Goal: Task Accomplishment & Management: Use online tool/utility

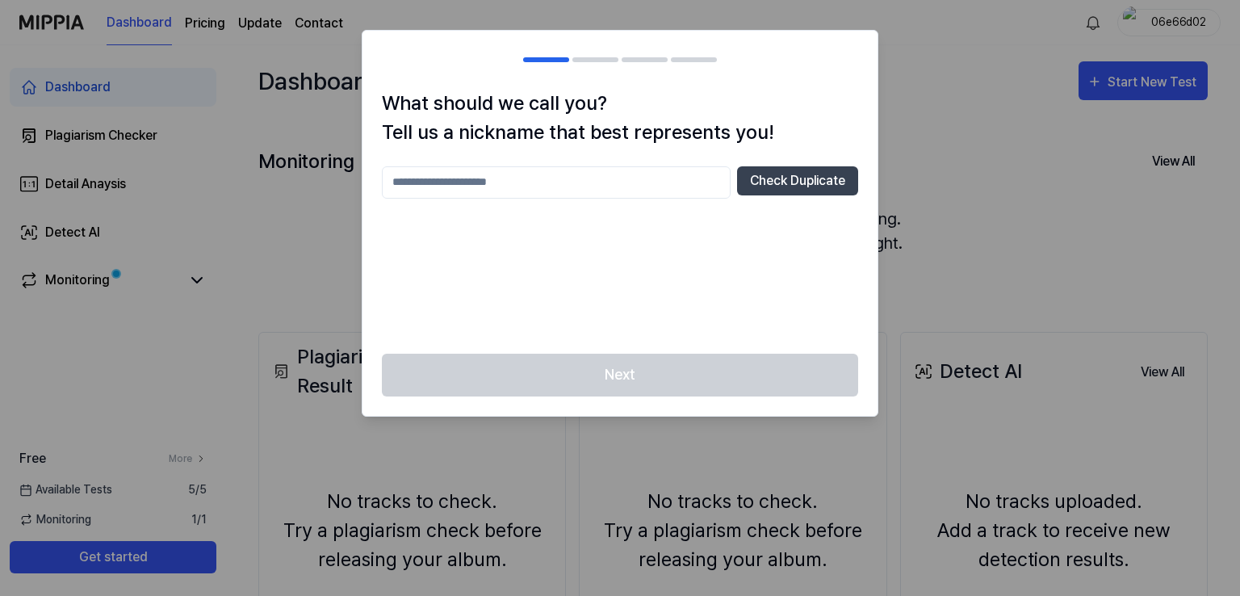
click at [649, 166] on input "text" at bounding box center [556, 182] width 349 height 32
type input "***"
click at [772, 175] on button "Check Duplicate" at bounding box center [797, 180] width 121 height 29
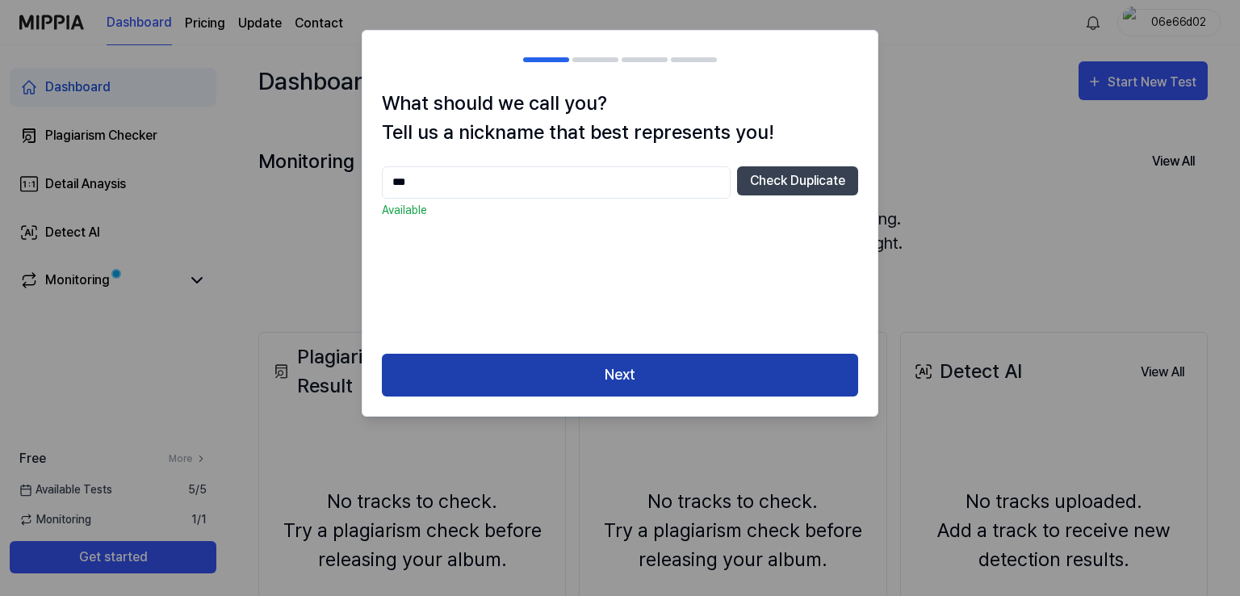
click at [653, 381] on button "Next" at bounding box center [620, 375] width 476 height 43
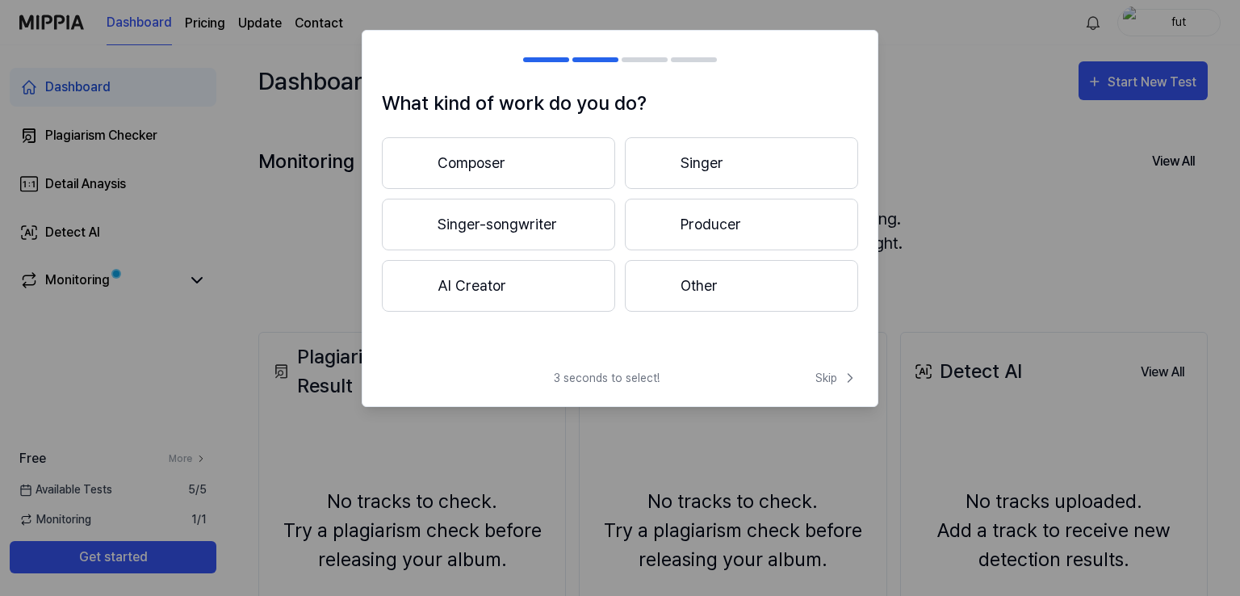
click at [756, 299] on button "Other" at bounding box center [741, 286] width 233 height 52
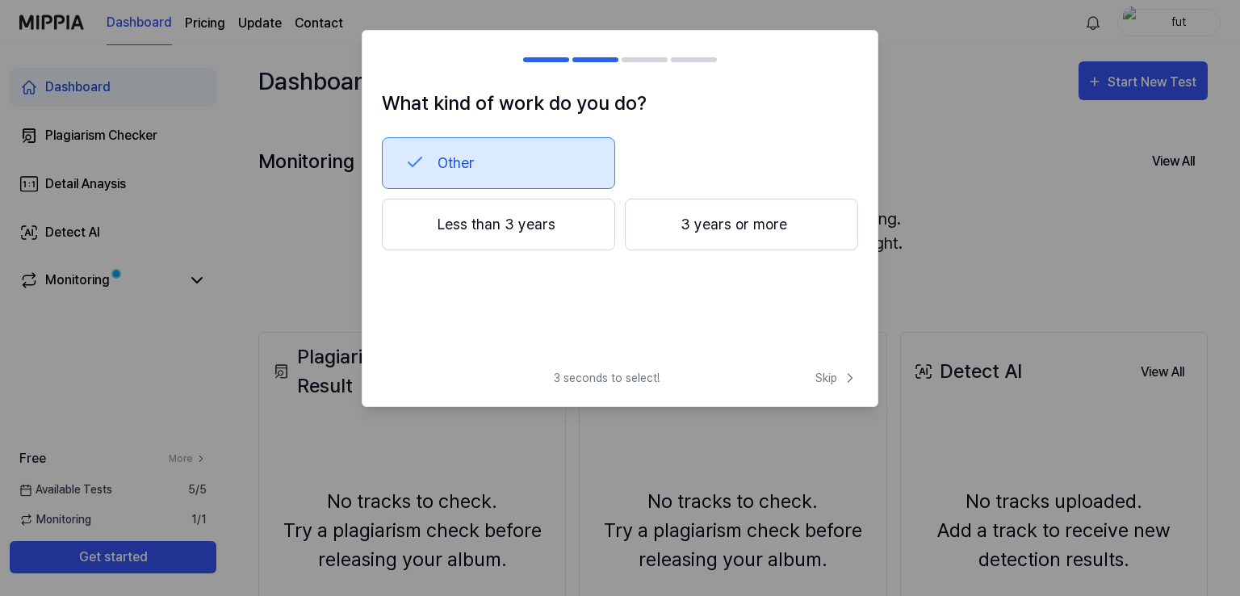
click at [567, 211] on button "Less than 3 years" at bounding box center [498, 225] width 233 height 52
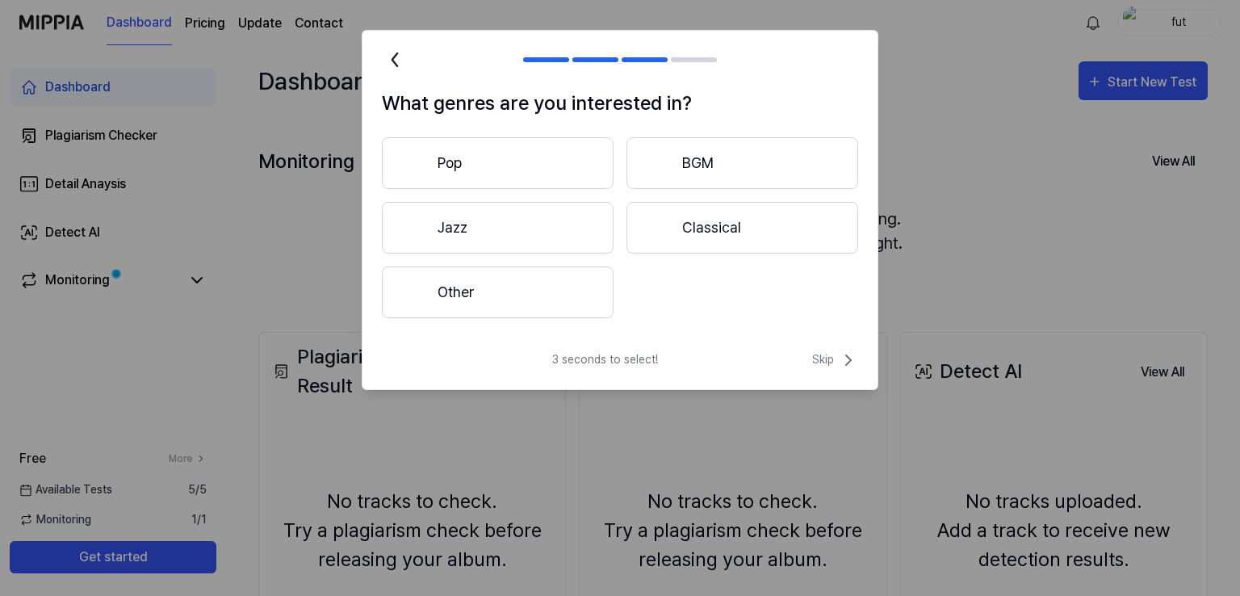
click at [491, 152] on button "Pop" at bounding box center [498, 163] width 232 height 52
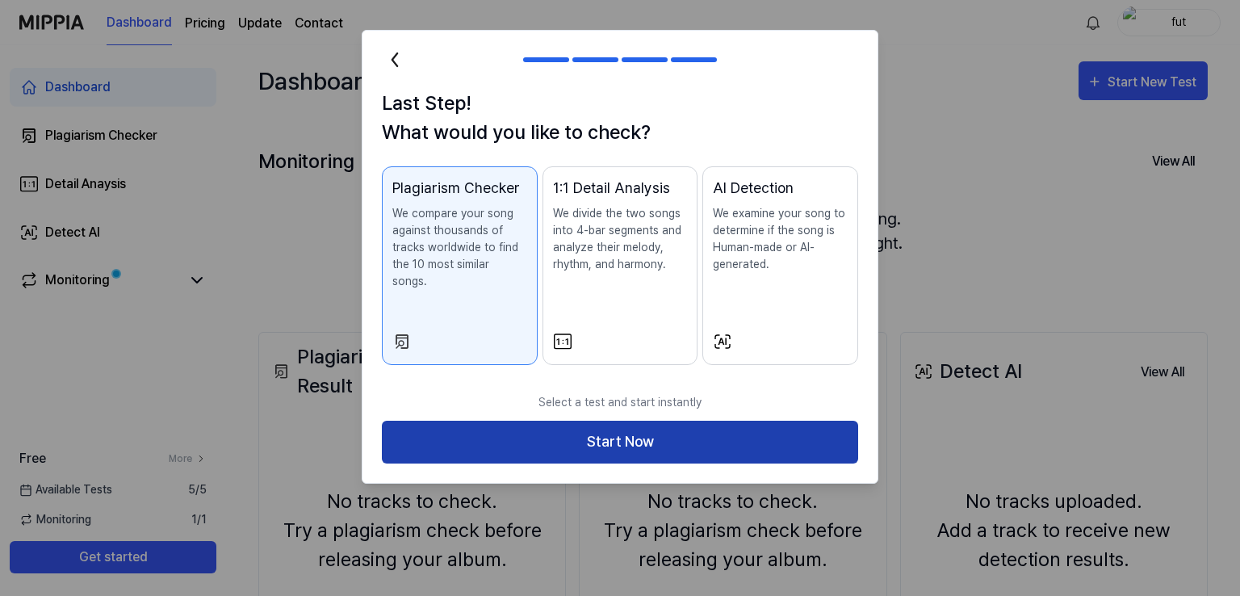
click at [643, 424] on button "Start Now" at bounding box center [620, 442] width 476 height 43
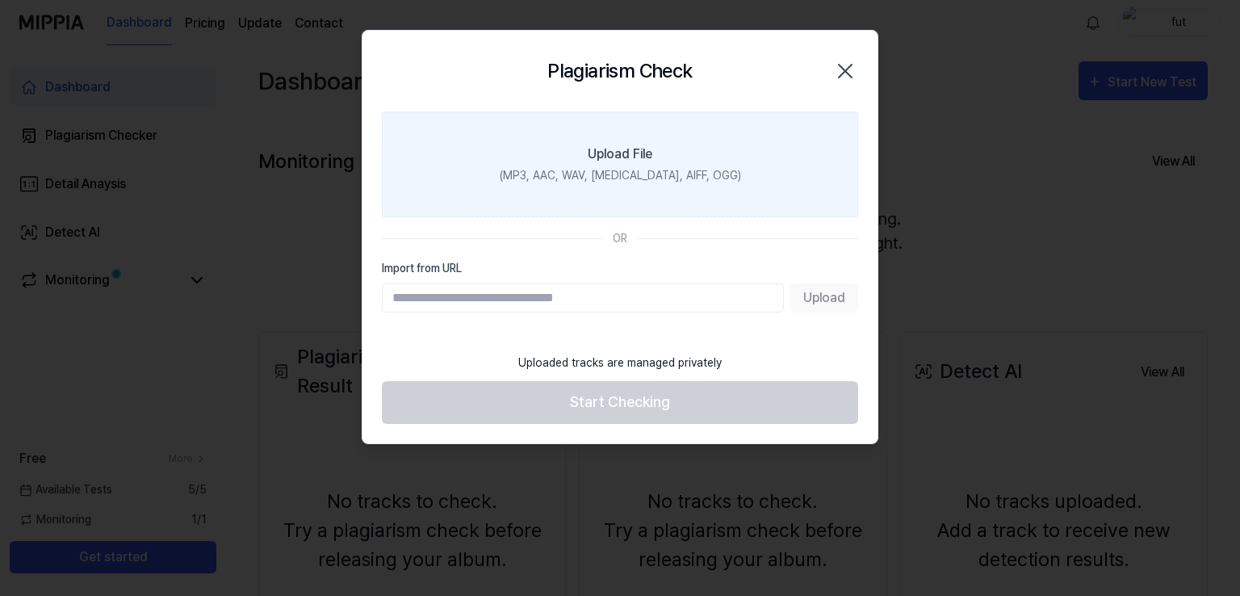
click at [588, 178] on div "(MP3, AAC, WAV, [MEDICAL_DATA], AIFF, OGG)" at bounding box center [620, 175] width 241 height 17
click at [0, 0] on input "Upload File (MP3, AAC, WAV, [MEDICAL_DATA], AIFF, OGG)" at bounding box center [0, 0] width 0 height 0
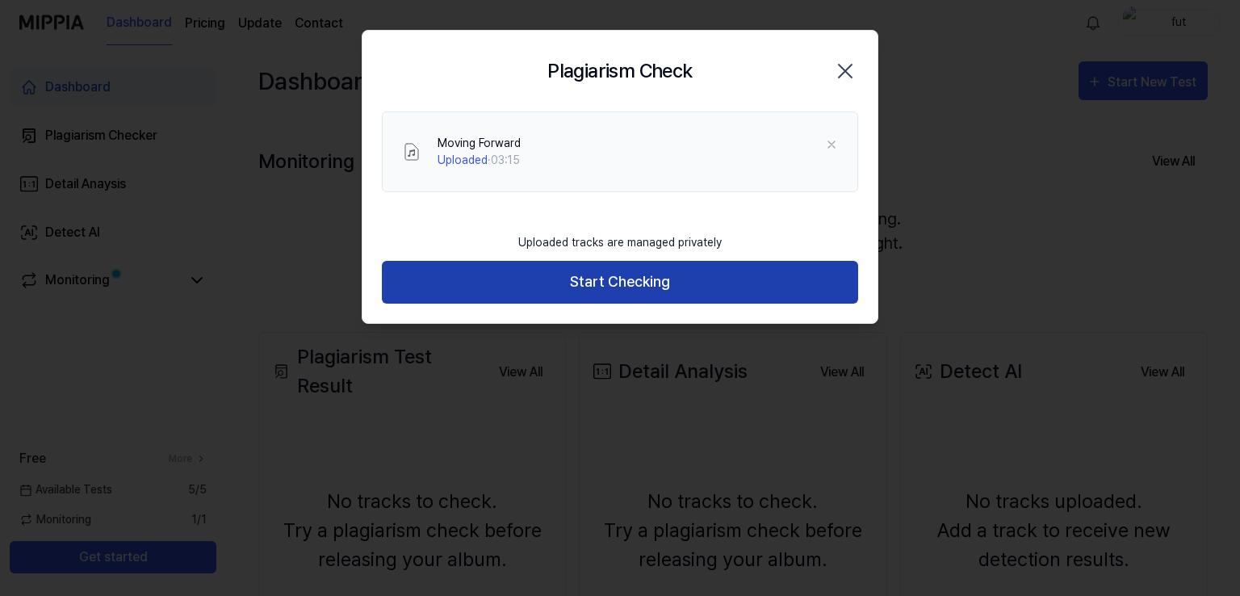
click at [568, 289] on button "Start Checking" at bounding box center [620, 282] width 476 height 43
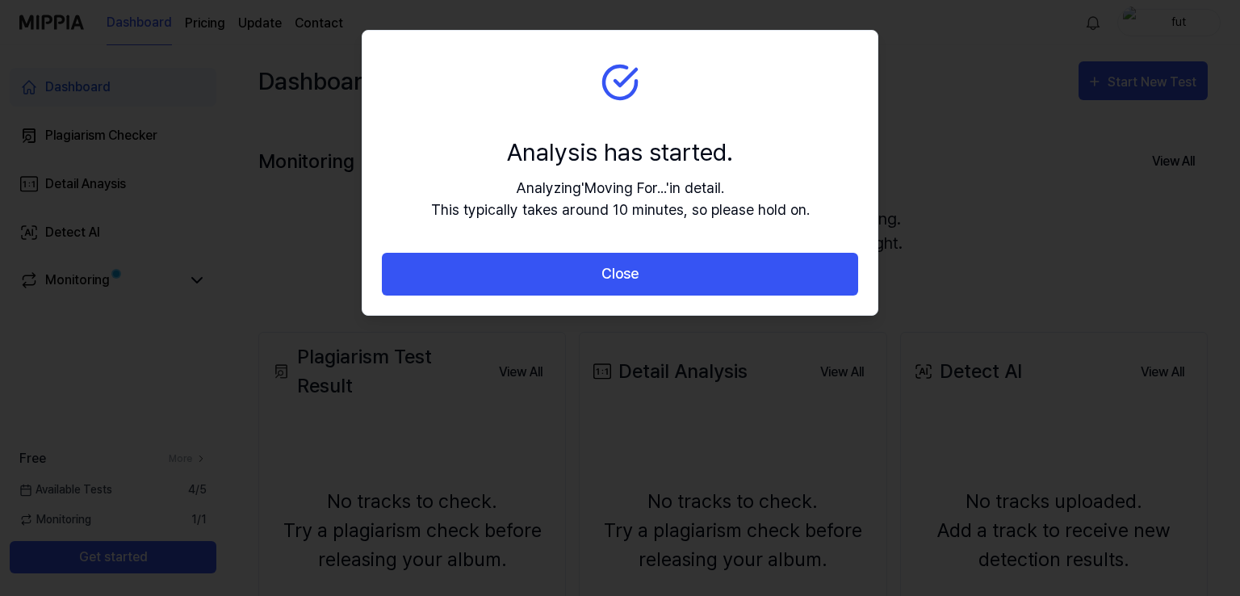
click at [568, 289] on button "Close" at bounding box center [620, 274] width 476 height 43
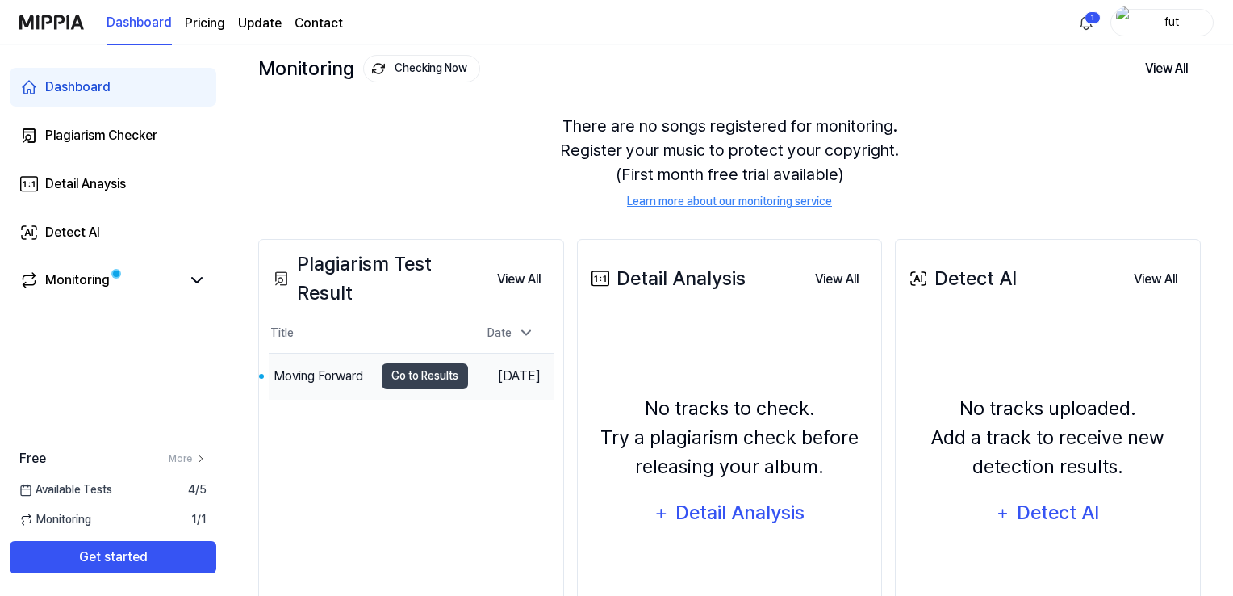
scroll to position [161, 0]
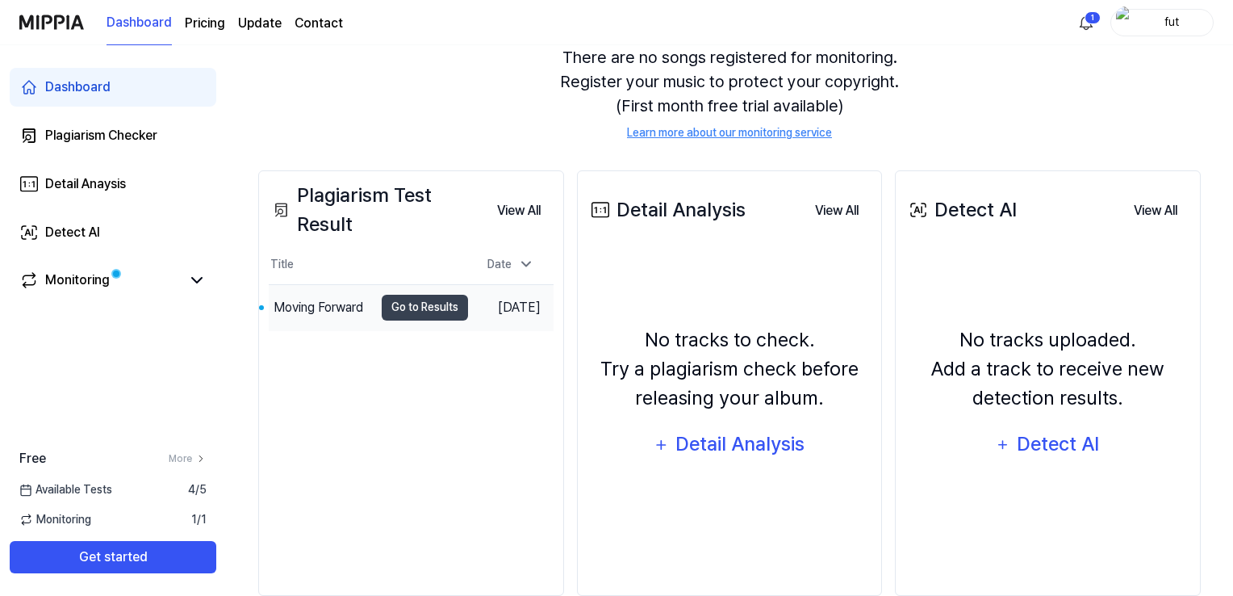
click at [407, 292] on td "Moving Forward Go to Results" at bounding box center [368, 307] width 199 height 45
click at [409, 300] on button "Go to Results" at bounding box center [425, 308] width 86 height 26
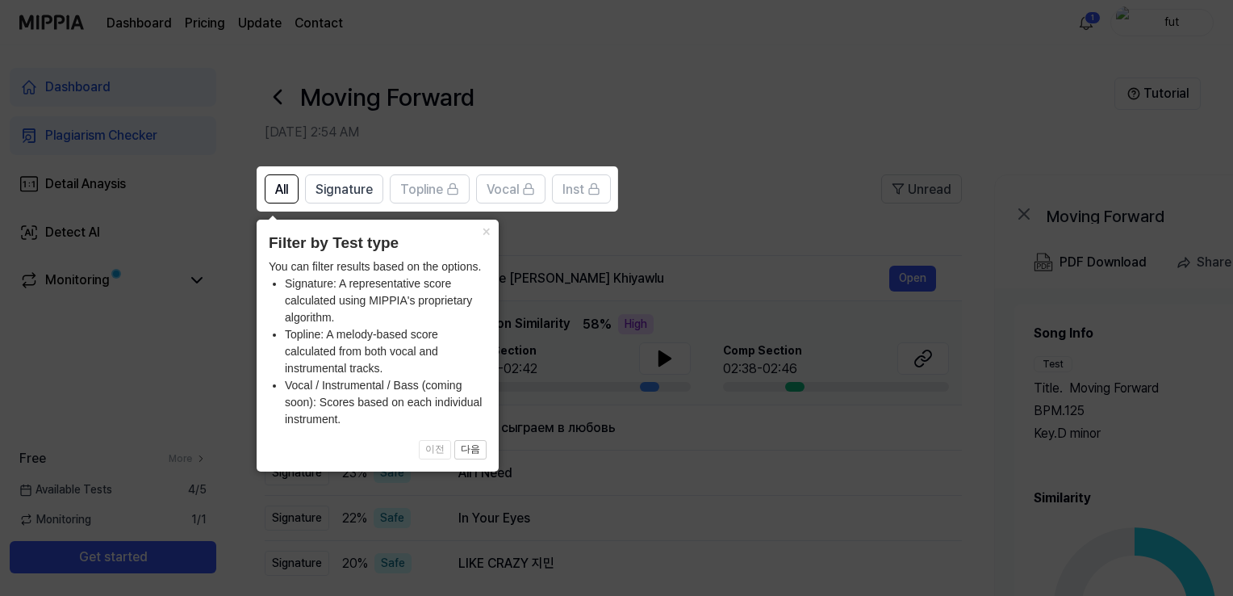
click at [650, 130] on icon at bounding box center [620, 298] width 1240 height 596
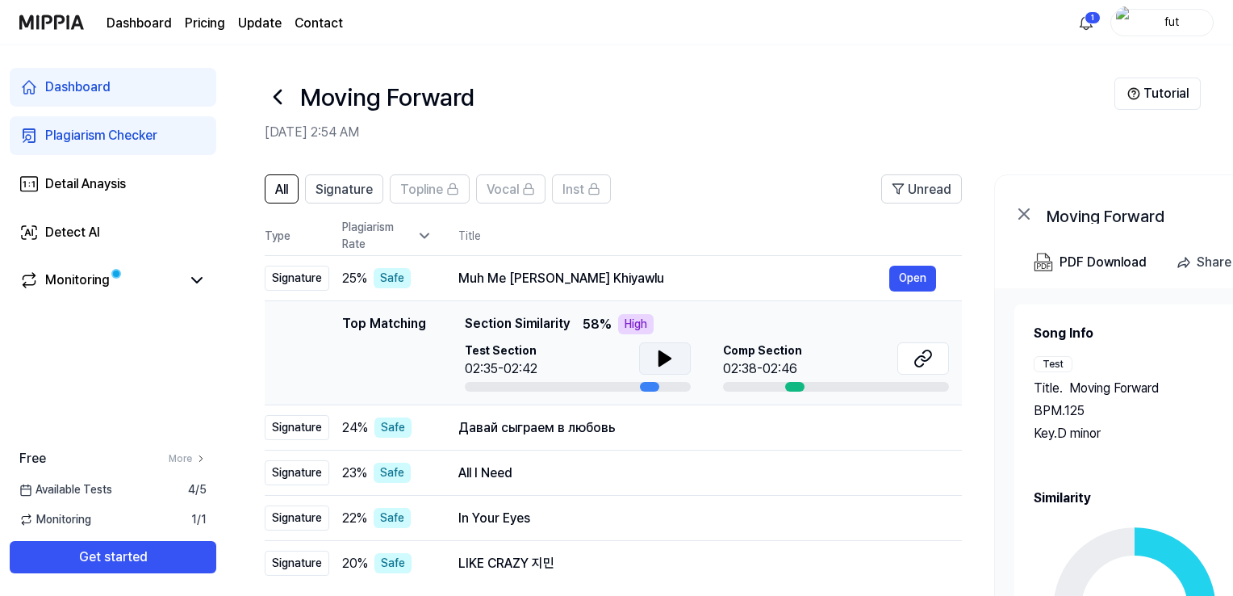
click at [664, 364] on icon at bounding box center [664, 358] width 19 height 19
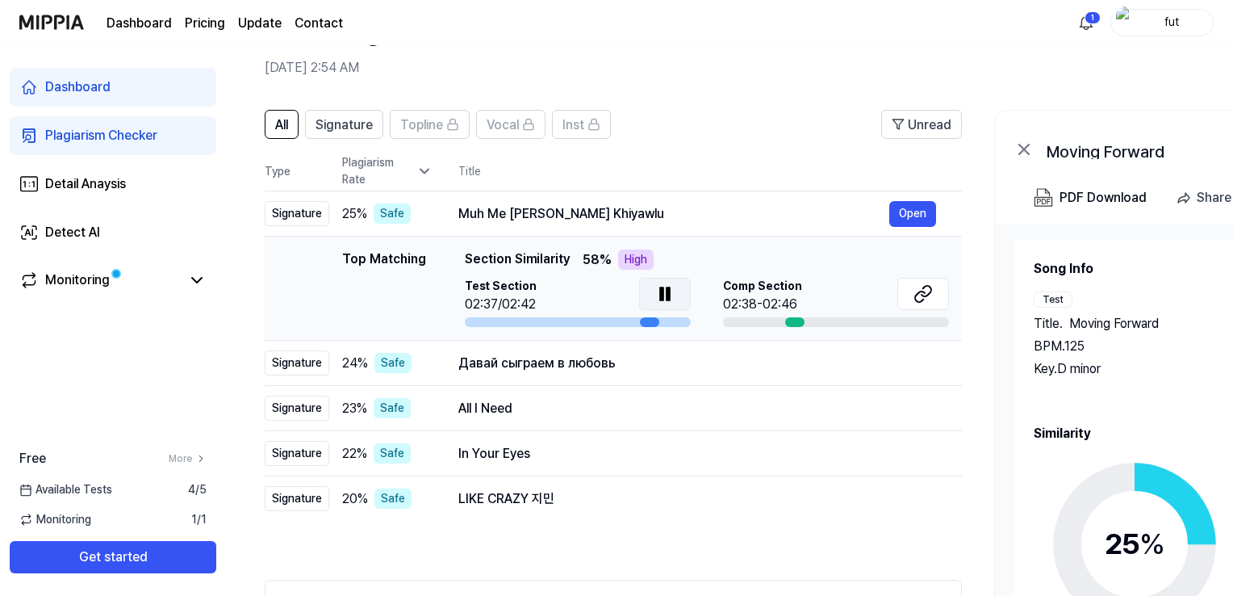
scroll to position [161, 0]
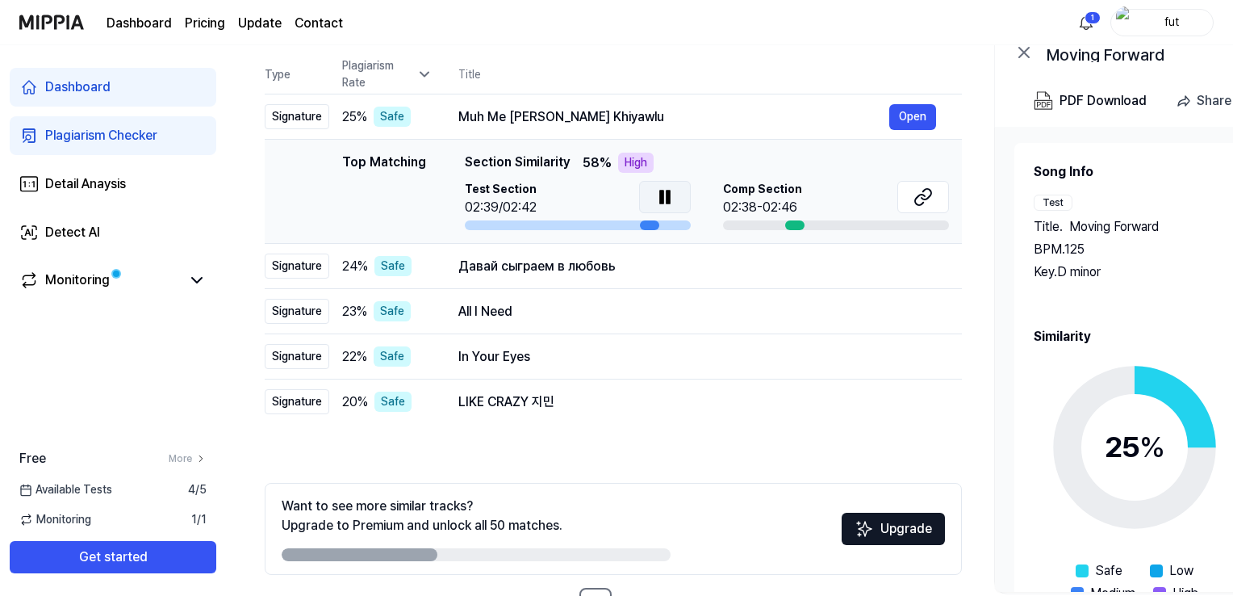
click at [655, 201] on icon at bounding box center [664, 196] width 19 height 19
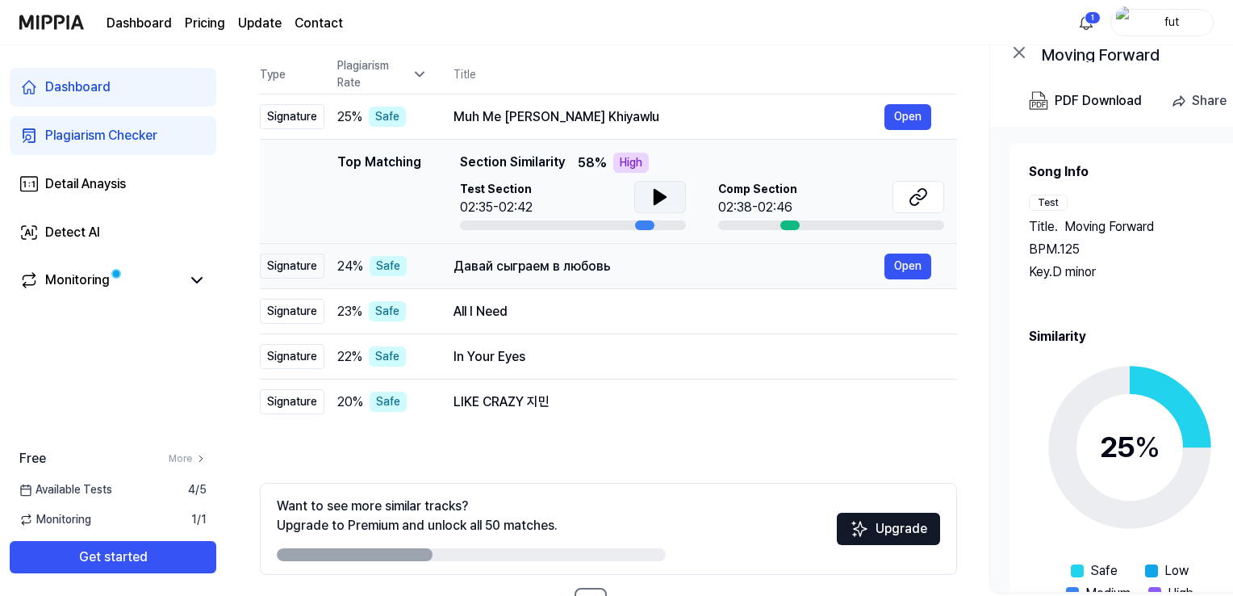
scroll to position [0, 0]
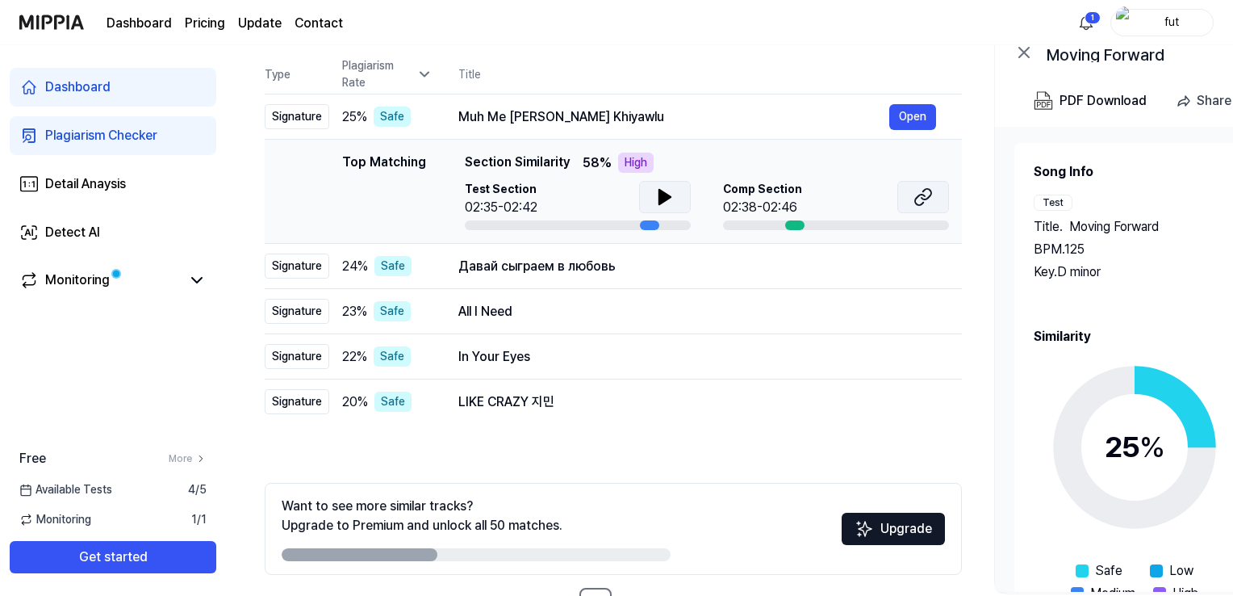
click at [933, 195] on button at bounding box center [924, 197] width 52 height 32
click at [572, 270] on div "Давай сыграем в любовь" at bounding box center [673, 266] width 431 height 19
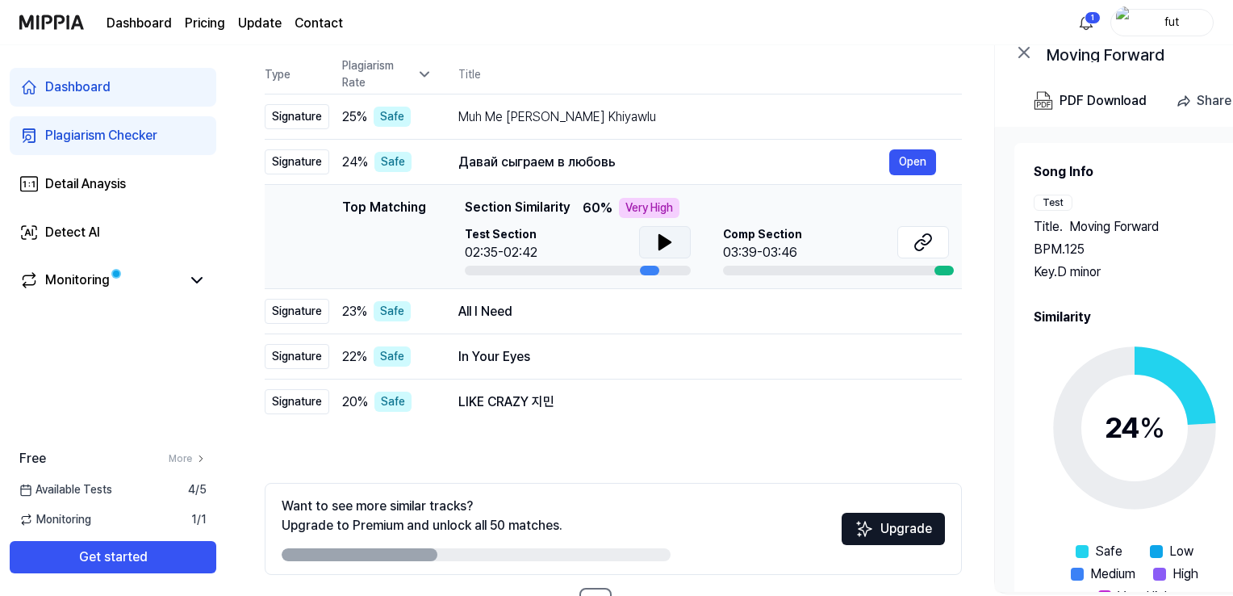
click at [666, 239] on icon at bounding box center [664, 242] width 11 height 15
click at [667, 239] on icon at bounding box center [668, 242] width 3 height 13
click at [666, 239] on icon at bounding box center [664, 242] width 11 height 15
click at [667, 239] on icon at bounding box center [668, 242] width 3 height 13
click at [929, 241] on icon at bounding box center [927, 239] width 10 height 10
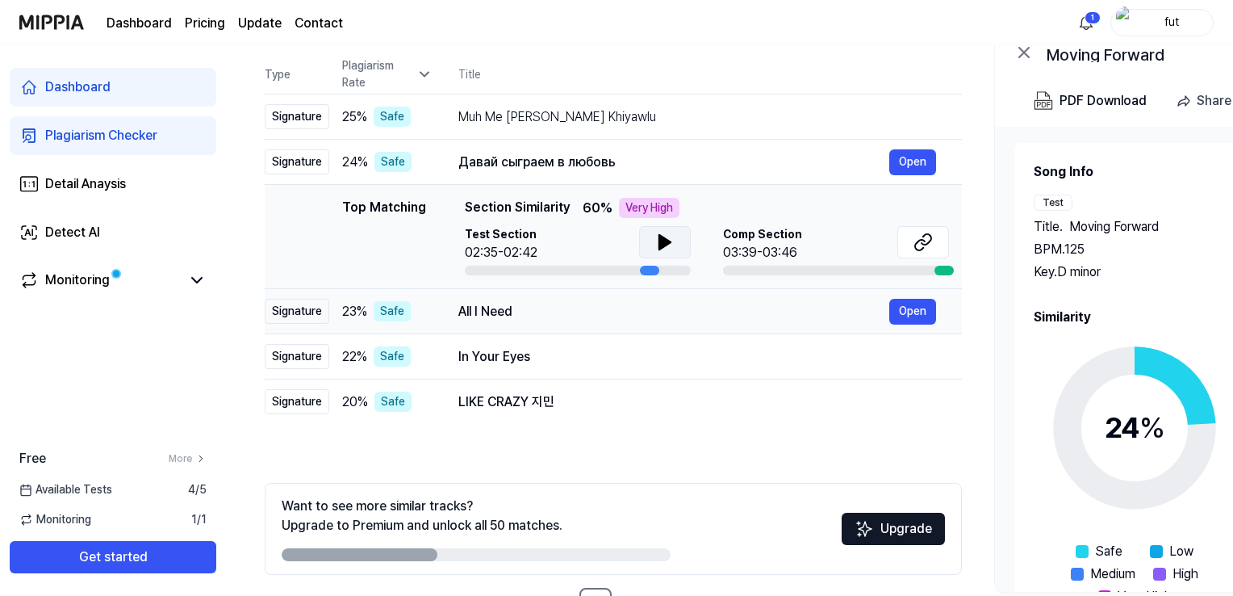
click at [461, 320] on div "All I Need Open" at bounding box center [697, 312] width 478 height 26
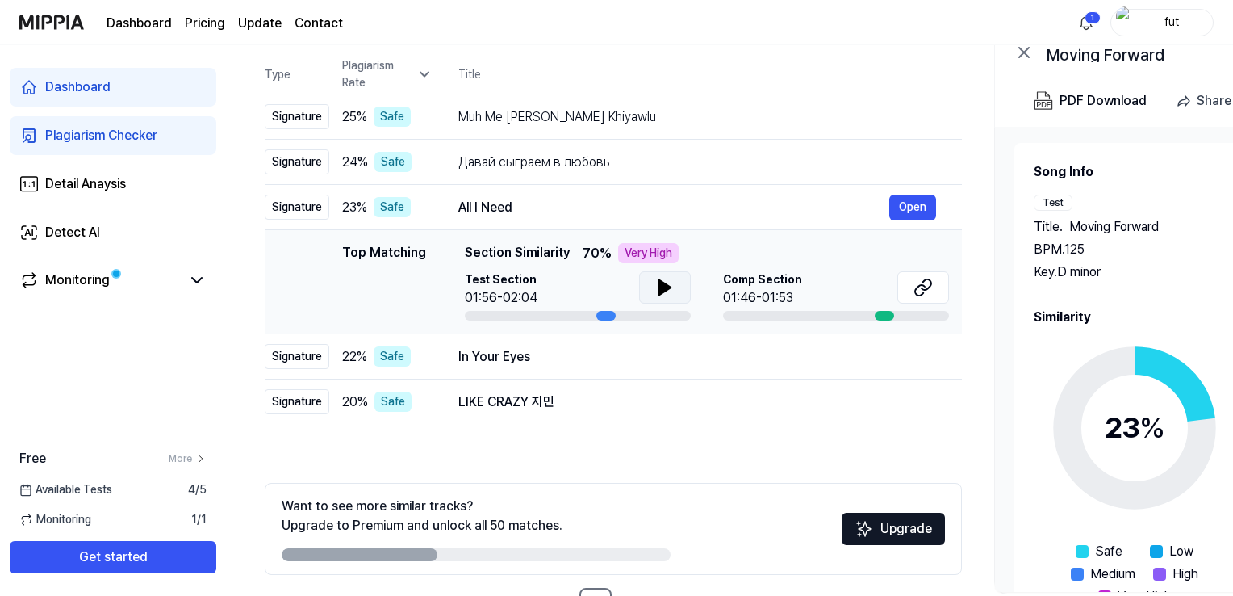
click at [659, 287] on icon at bounding box center [664, 287] width 11 height 15
click at [660, 287] on icon at bounding box center [661, 287] width 3 height 13
click at [927, 282] on icon at bounding box center [923, 287] width 19 height 19
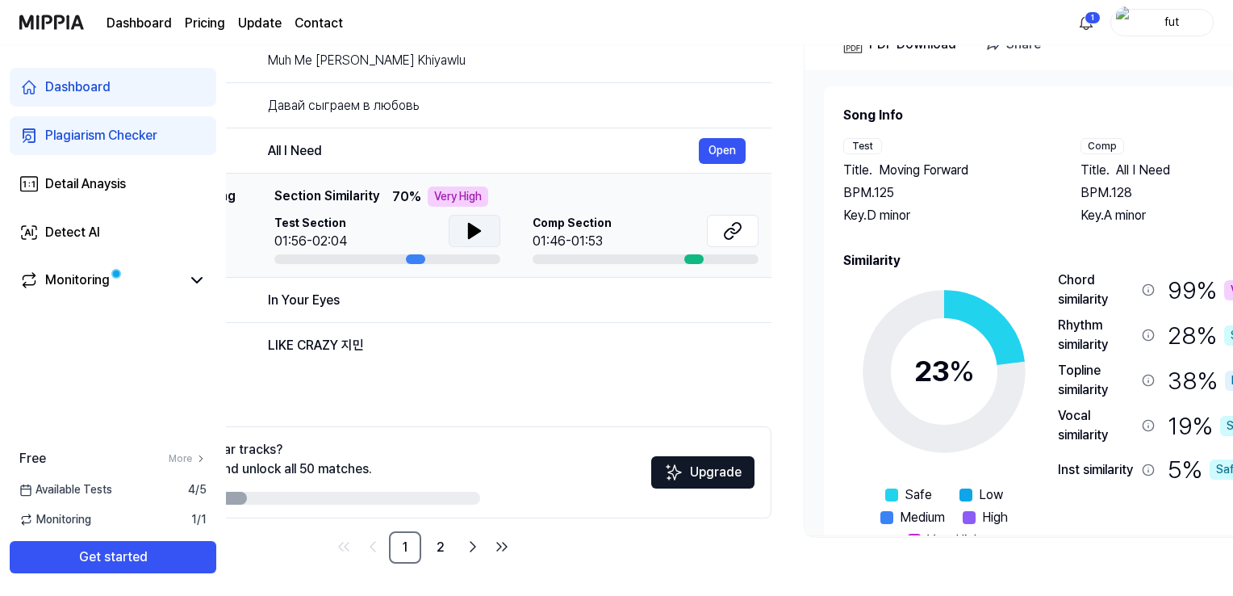
scroll to position [0, 294]
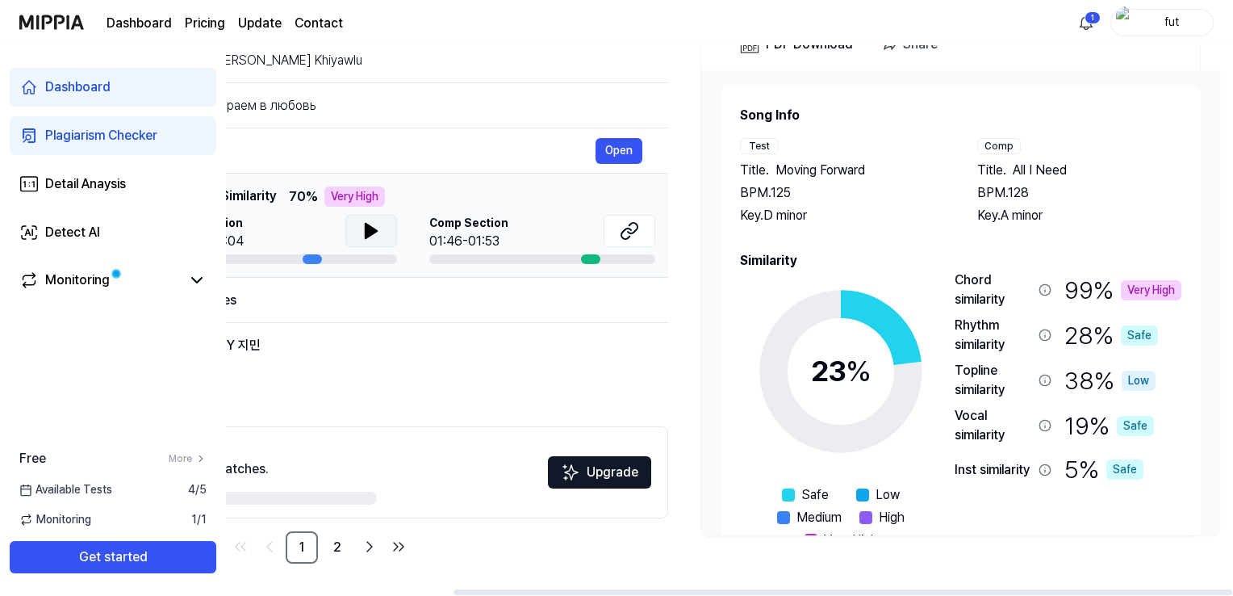
click at [366, 226] on icon at bounding box center [371, 231] width 11 height 15
click at [366, 226] on icon at bounding box center [367, 230] width 3 height 13
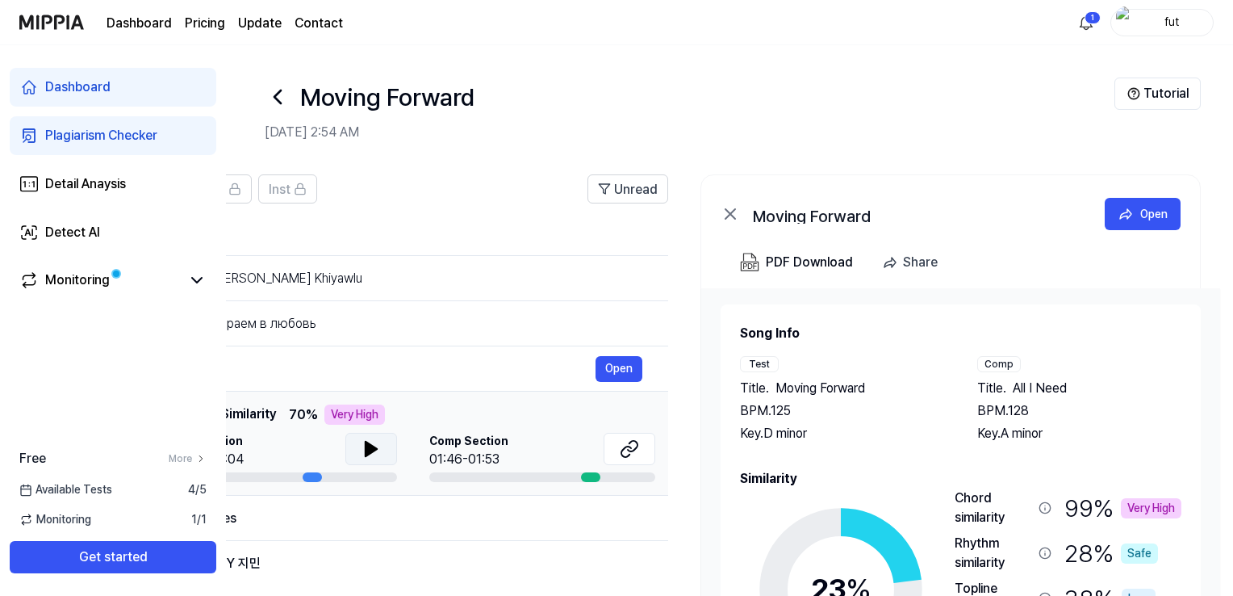
scroll to position [218, 0]
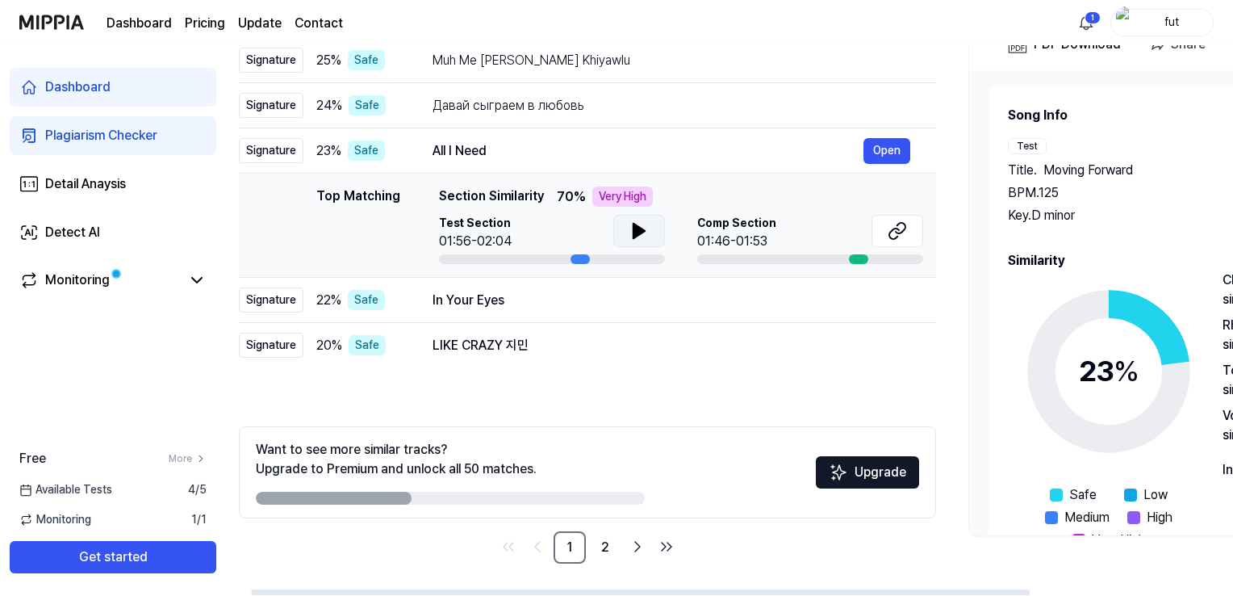
drag, startPoint x: 647, startPoint y: 591, endPoint x: 409, endPoint y: 493, distance: 257.4
click at [437, 590] on div at bounding box center [640, 592] width 779 height 6
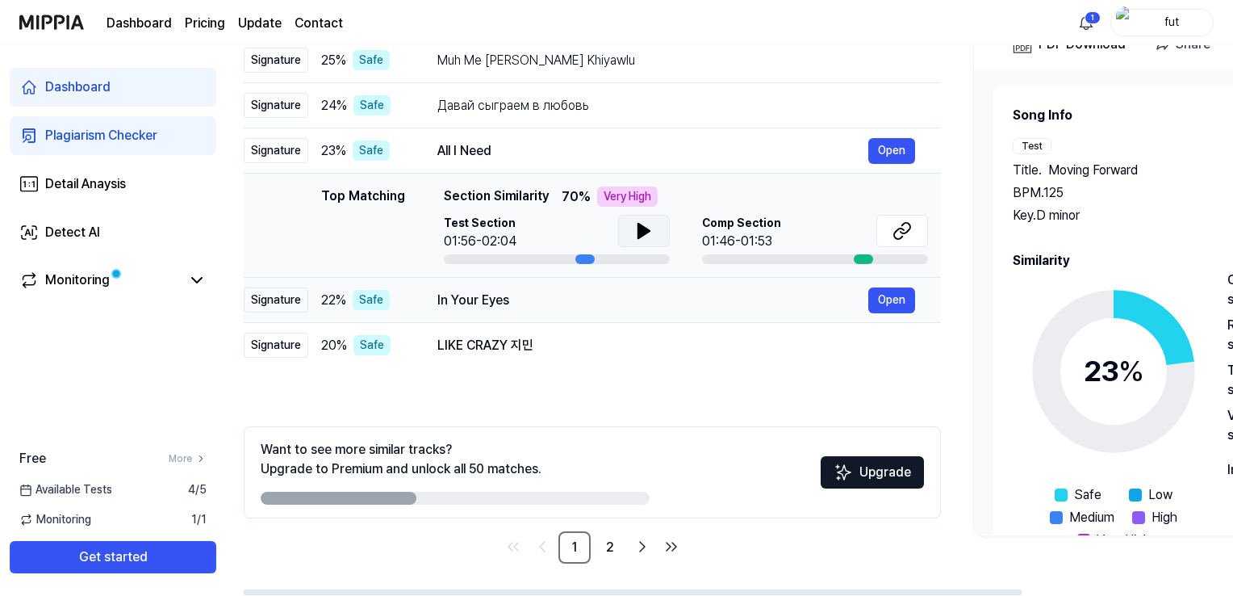
click at [446, 300] on div "In Your Eyes" at bounding box center [652, 300] width 431 height 19
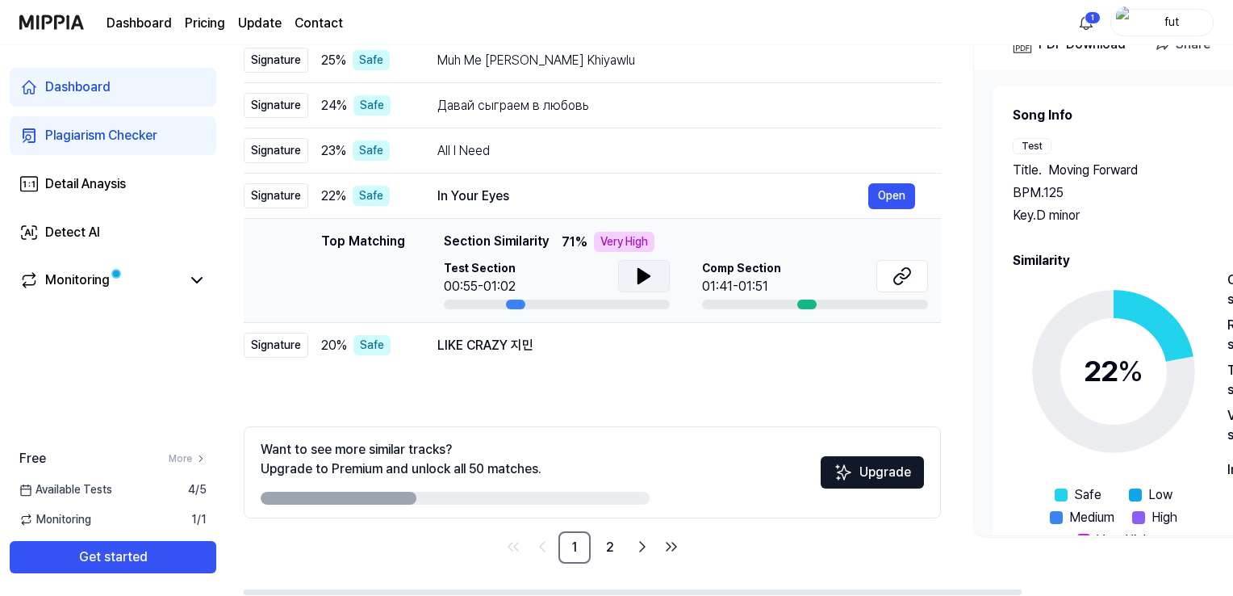
click at [634, 278] on icon at bounding box center [643, 275] width 19 height 19
click at [901, 282] on icon at bounding box center [899, 279] width 10 height 10
click at [507, 340] on div "LIKE CRAZY 지민" at bounding box center [652, 345] width 431 height 19
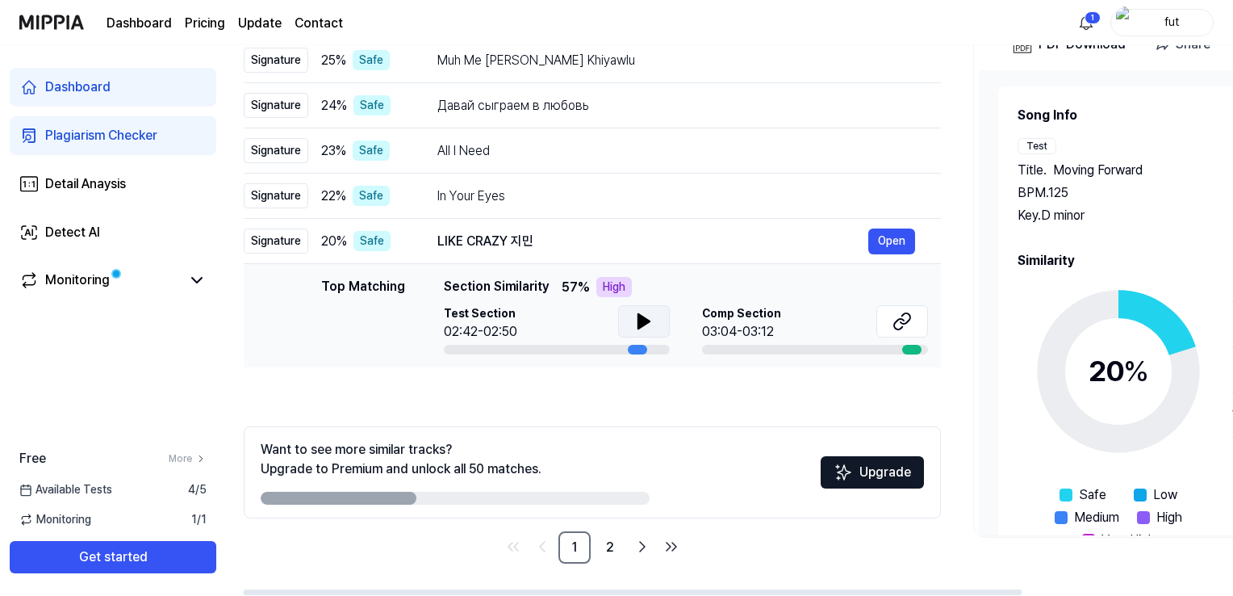
click at [634, 327] on icon at bounding box center [643, 321] width 19 height 19
click at [639, 324] on icon at bounding box center [640, 321] width 3 height 13
click at [919, 324] on button at bounding box center [903, 321] width 52 height 32
click at [612, 556] on link "2" at bounding box center [610, 547] width 32 height 32
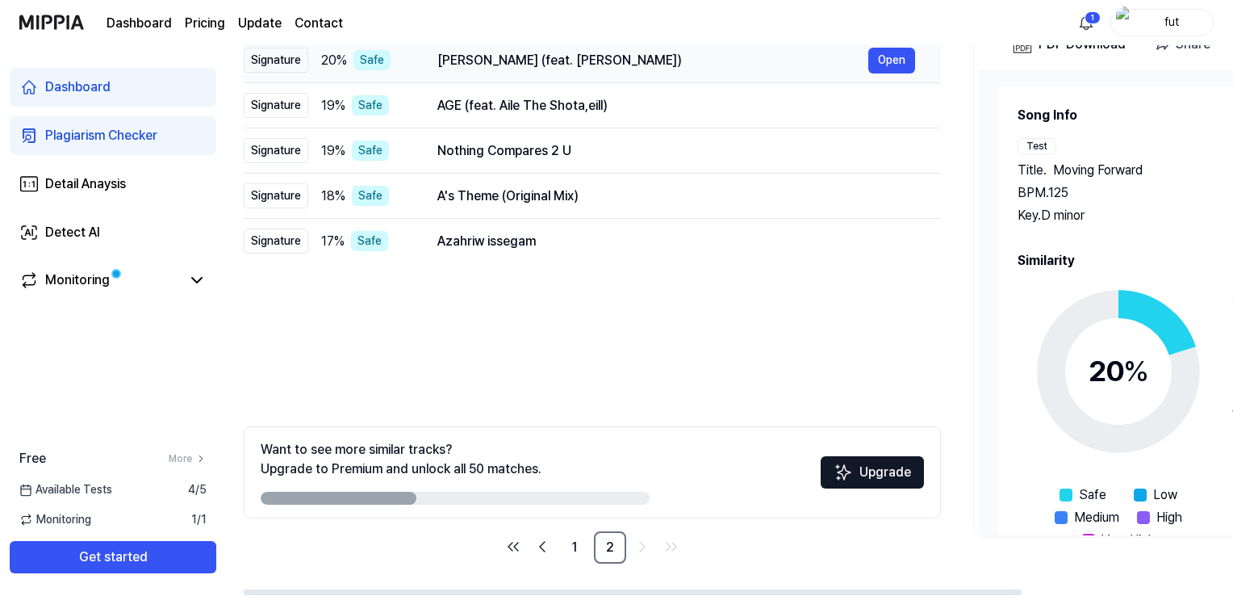
click at [491, 58] on div "[PERSON_NAME] (feat. [PERSON_NAME])" at bounding box center [652, 60] width 431 height 19
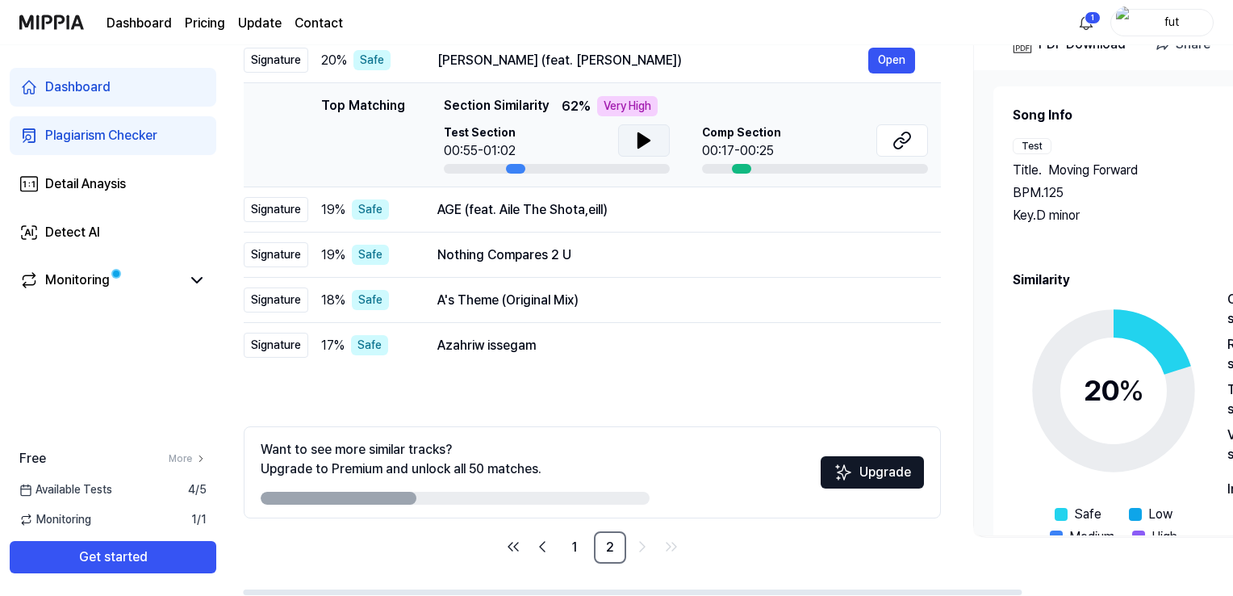
click at [628, 147] on button at bounding box center [644, 140] width 52 height 32
click at [888, 152] on button at bounding box center [903, 140] width 52 height 32
click at [543, 202] on div "AGE (feat. Aile The Shota,eill)" at bounding box center [652, 209] width 431 height 19
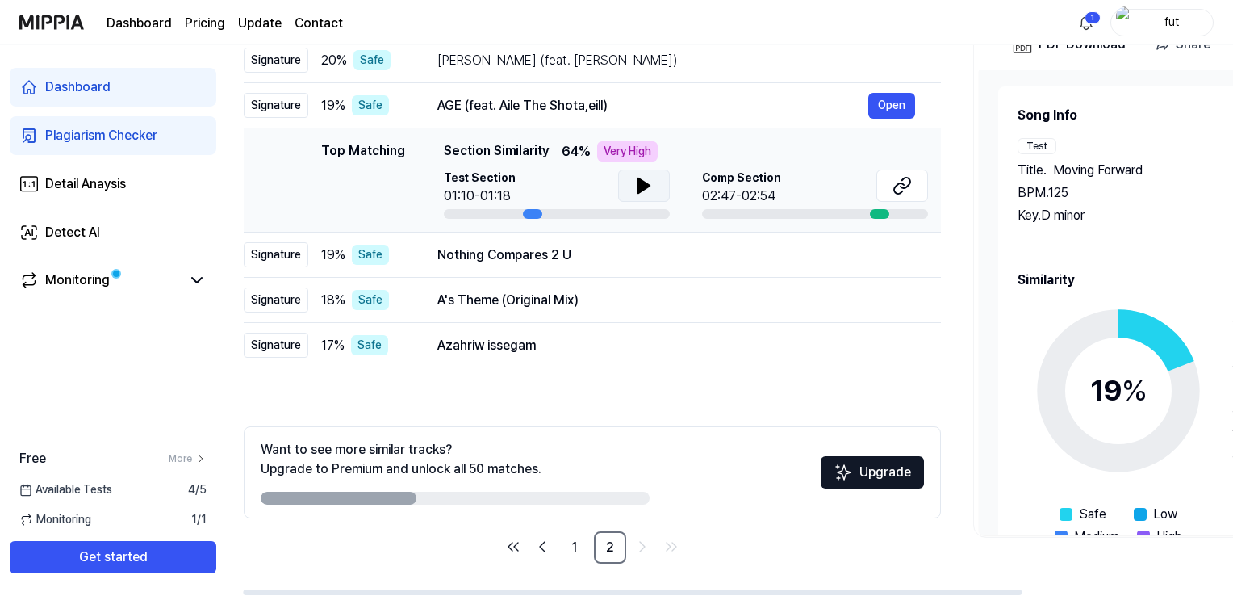
click at [646, 187] on icon at bounding box center [643, 185] width 11 height 15
click at [654, 190] on button at bounding box center [644, 186] width 52 height 32
click at [877, 182] on button at bounding box center [903, 186] width 52 height 32
click at [506, 253] on div "Nothing Compares 2 U" at bounding box center [652, 254] width 431 height 19
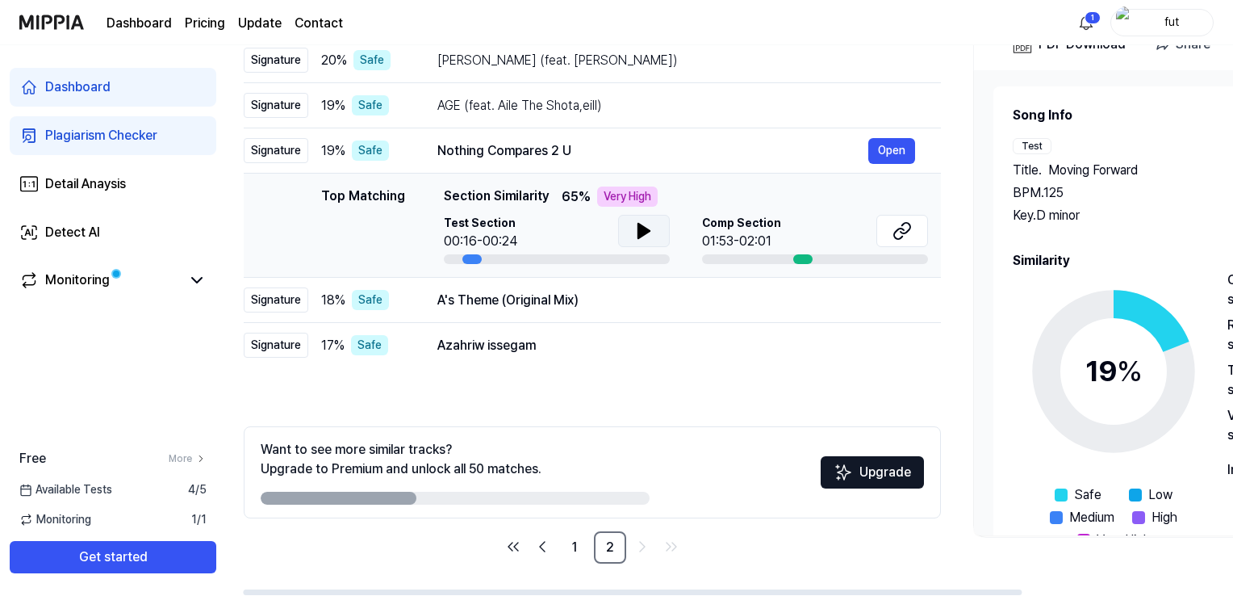
click at [625, 230] on button at bounding box center [644, 231] width 52 height 32
click at [881, 233] on button at bounding box center [903, 231] width 52 height 32
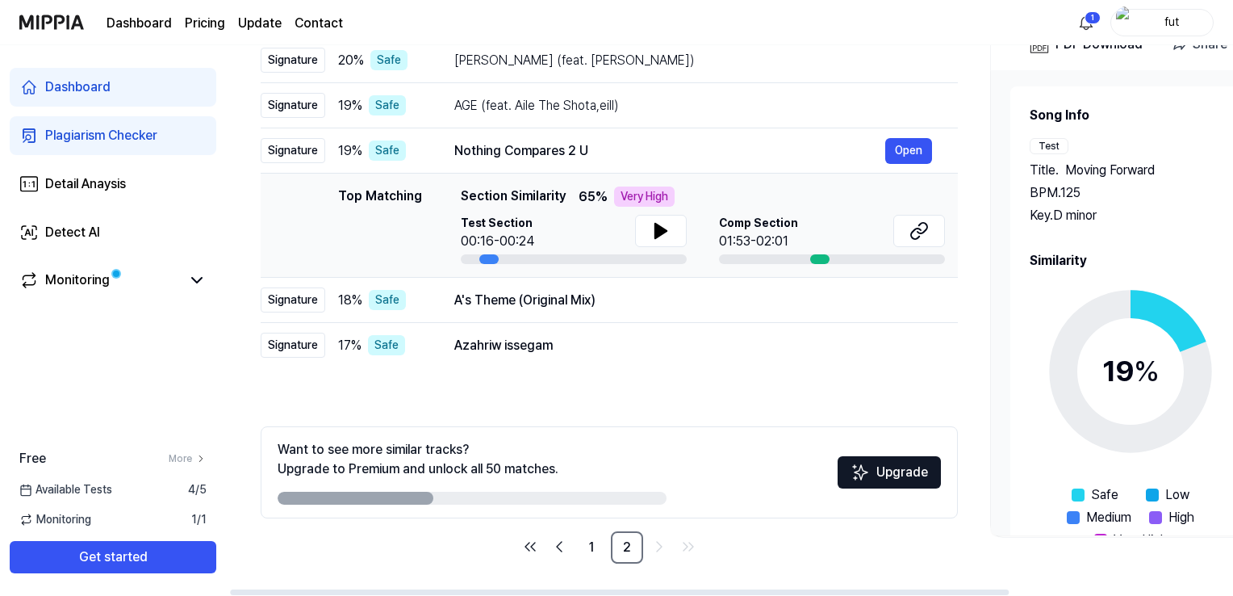
scroll to position [0, 0]
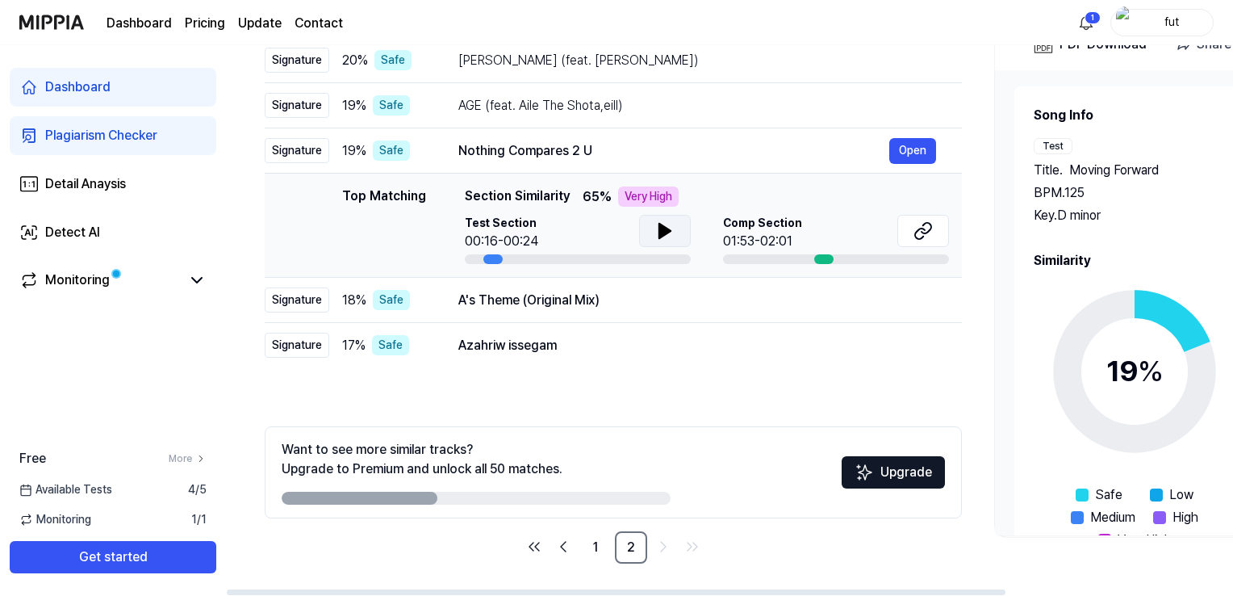
click at [645, 226] on button at bounding box center [665, 231] width 52 height 32
click at [660, 230] on icon at bounding box center [664, 231] width 11 height 15
click at [660, 230] on icon at bounding box center [661, 230] width 3 height 13
click at [665, 225] on icon at bounding box center [664, 230] width 19 height 19
click at [570, 303] on div "A's Theme (Original Mix)" at bounding box center [673, 300] width 431 height 19
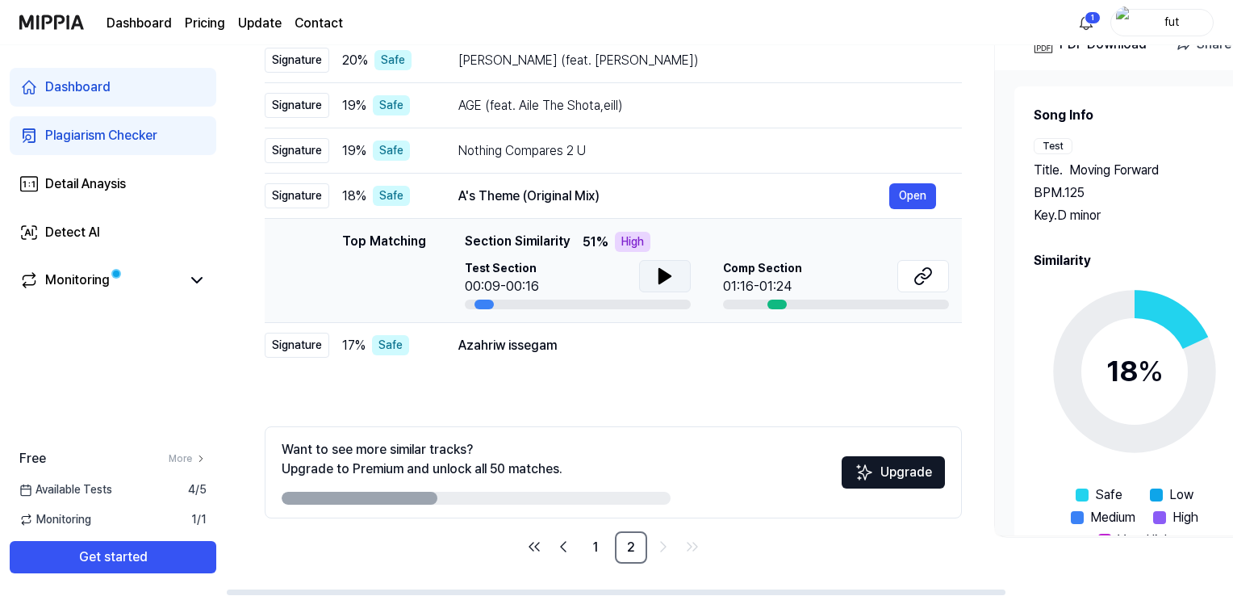
click at [669, 270] on icon at bounding box center [664, 275] width 19 height 19
click at [935, 271] on button at bounding box center [924, 276] width 52 height 32
click at [487, 358] on td "Azahriw issegam Open" at bounding box center [698, 345] width 530 height 45
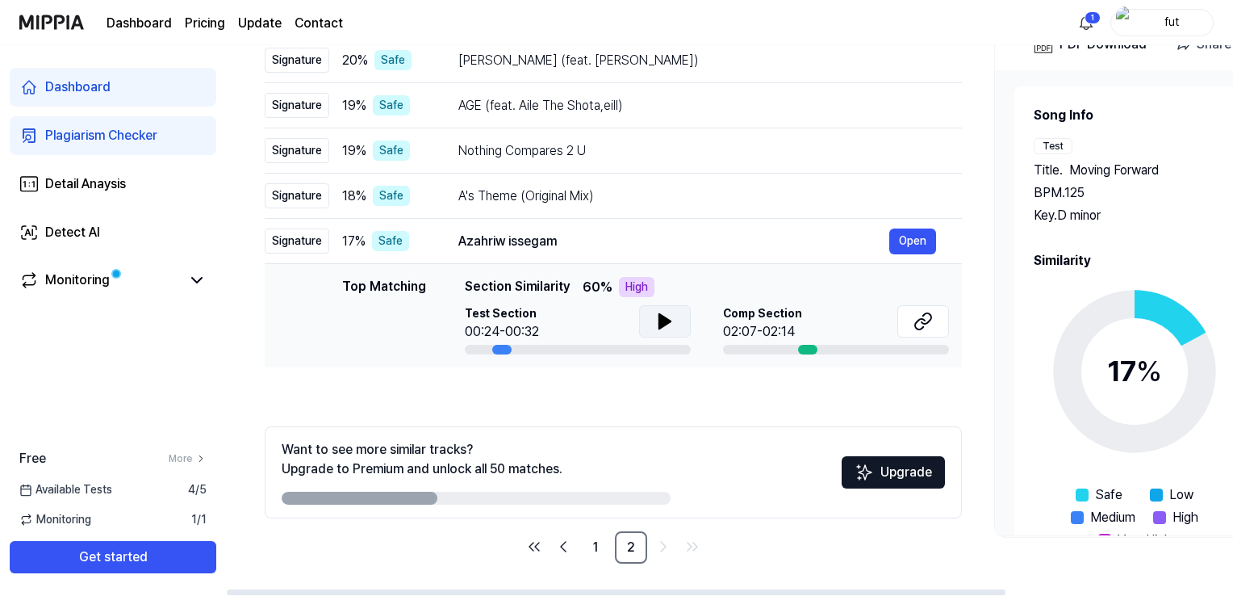
click at [672, 312] on icon at bounding box center [664, 321] width 19 height 19
click at [667, 315] on icon at bounding box center [668, 321] width 3 height 13
click at [921, 324] on icon at bounding box center [923, 321] width 19 height 19
